Goal: Task Accomplishment & Management: Complete application form

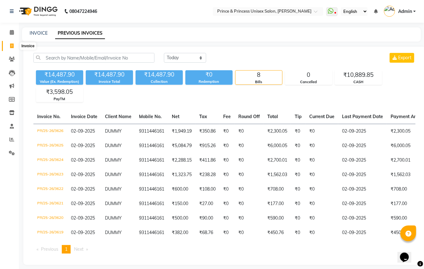
click at [10, 44] on icon at bounding box center [11, 46] width 3 height 5
select select "service"
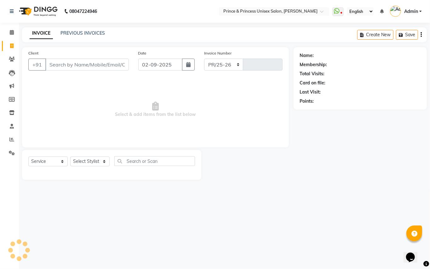
select select "3760"
type input "3627"
click at [94, 68] on input "Client" at bounding box center [87, 65] width 84 height 12
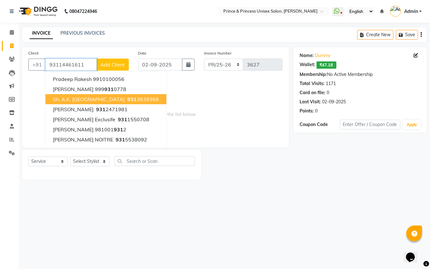
click at [89, 62] on input "93114461611" at bounding box center [70, 65] width 51 height 12
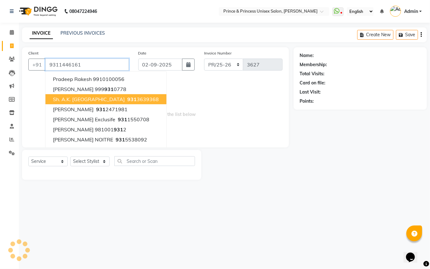
type input "9311446161"
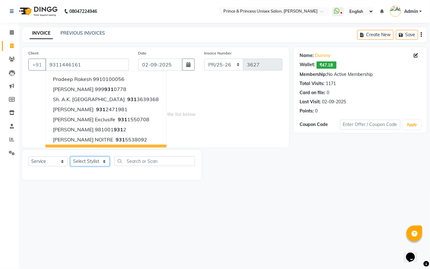
click at [84, 161] on select "Select Stylist ABHISHEK [PERSON_NAME] NEW [PERSON_NAME] [PERSON_NAME] [PERSON_N…" at bounding box center [89, 162] width 39 height 10
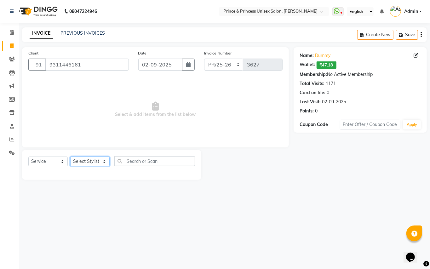
select select "62875"
drag, startPoint x: 83, startPoint y: 161, endPoint x: 124, endPoint y: 159, distance: 41.0
click at [83, 161] on select "Select Stylist ABHISHEK [PERSON_NAME] NEW [PERSON_NAME] [PERSON_NAME] [PERSON_N…" at bounding box center [89, 162] width 39 height 10
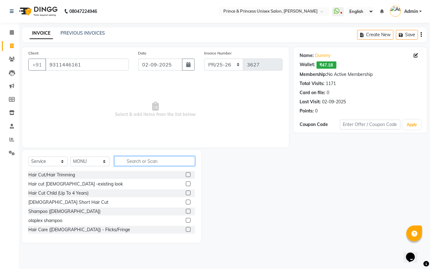
click at [143, 162] on input "text" at bounding box center [154, 161] width 81 height 10
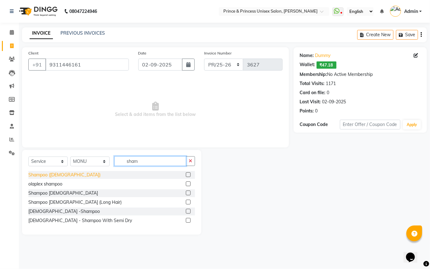
type input "sham"
click at [46, 174] on div "Shampoo ([DEMOGRAPHIC_DATA])" at bounding box center [64, 175] width 72 height 7
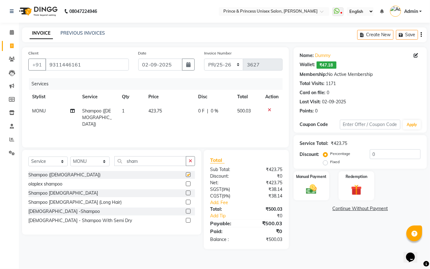
checkbox input "false"
click at [155, 113] on span "423.75" at bounding box center [156, 111] width 14 height 6
select select "62875"
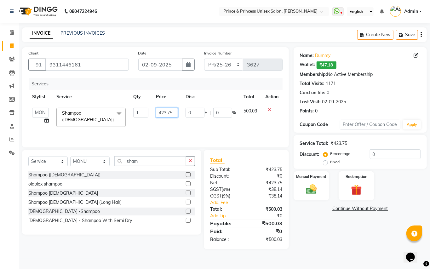
click at [173, 111] on input "423.75" at bounding box center [167, 113] width 22 height 10
type input "4"
type input "297"
click at [177, 128] on div "Services Stylist Service Qty Price Disc Total Action ABHISHEK [PERSON_NAME] NEW…" at bounding box center [155, 109] width 254 height 63
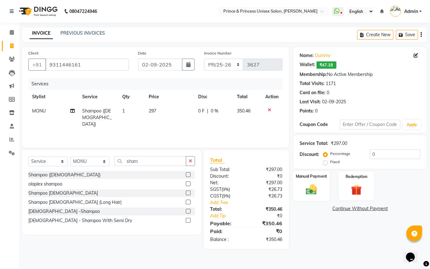
click at [312, 192] on img at bounding box center [312, 189] width 18 height 13
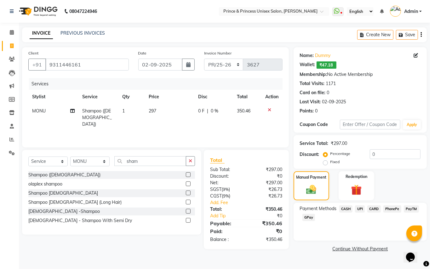
click at [342, 208] on span "CASH" at bounding box center [347, 209] width 14 height 7
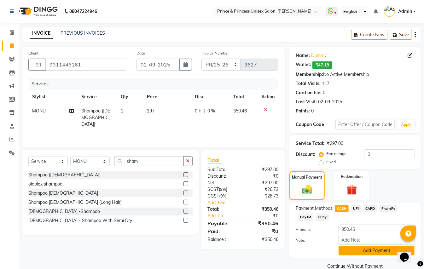
click at [352, 250] on button "Add Payment" at bounding box center [377, 251] width 76 height 10
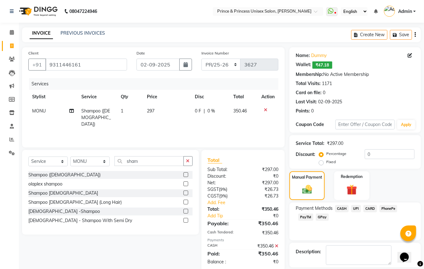
scroll to position [30, 0]
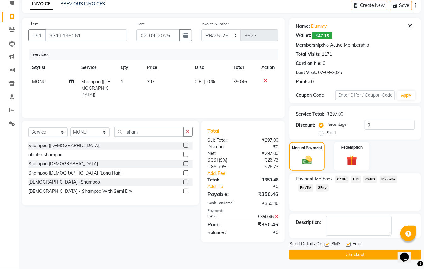
drag, startPoint x: 426, startPoint y: 207, endPoint x: 18, endPoint y: 0, distance: 457.3
click at [366, 255] on button "Checkout" at bounding box center [354, 255] width 131 height 10
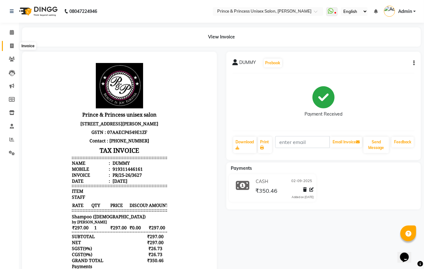
click at [10, 44] on icon at bounding box center [11, 46] width 3 height 5
select select "service"
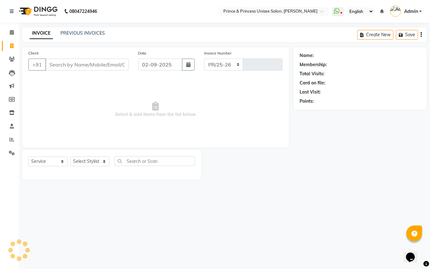
select select "3760"
type input "3628"
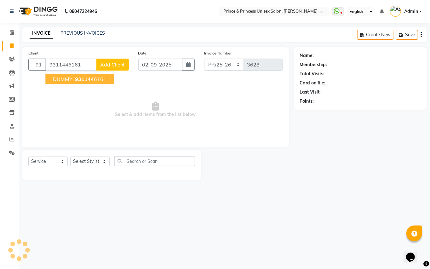
type input "9311446161"
